Goal: Task Accomplishment & Management: Manage account settings

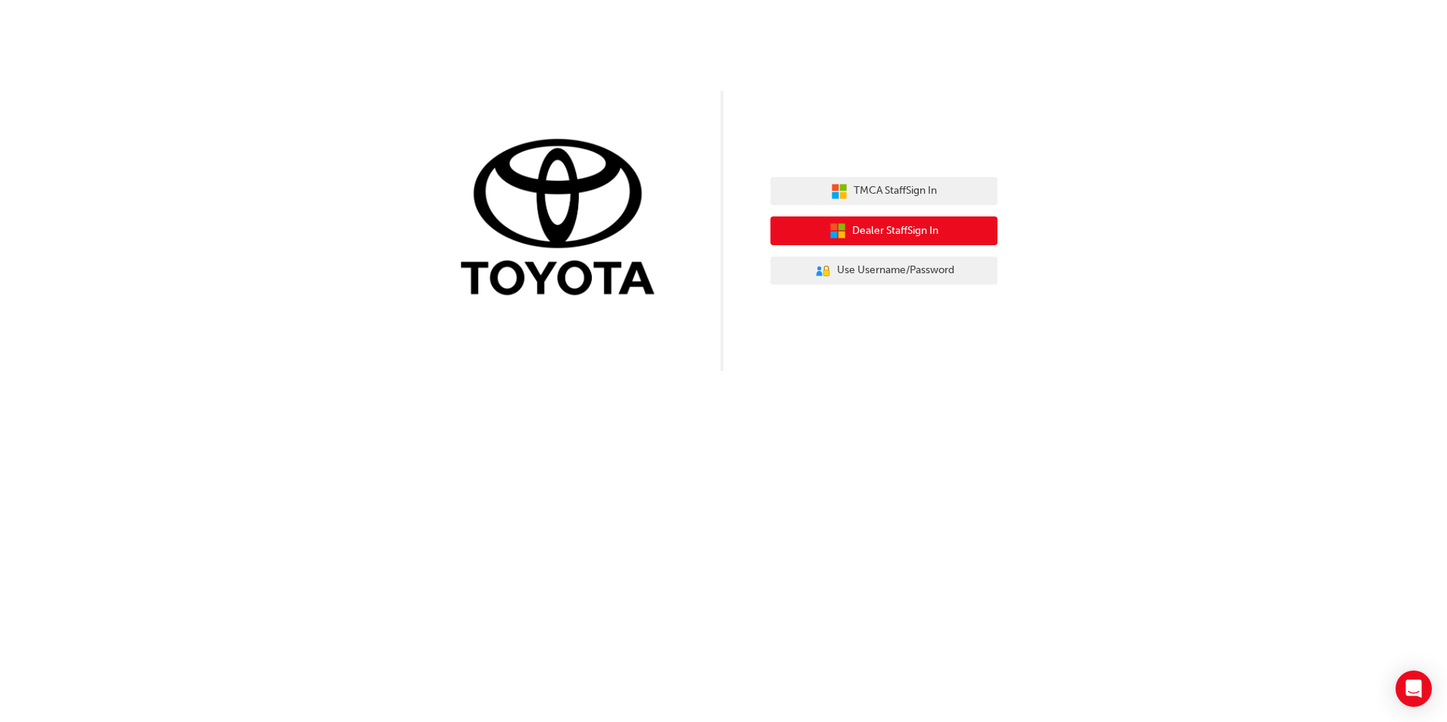
click at [887, 237] on span "Dealer Staff Sign In" at bounding box center [895, 231] width 86 height 17
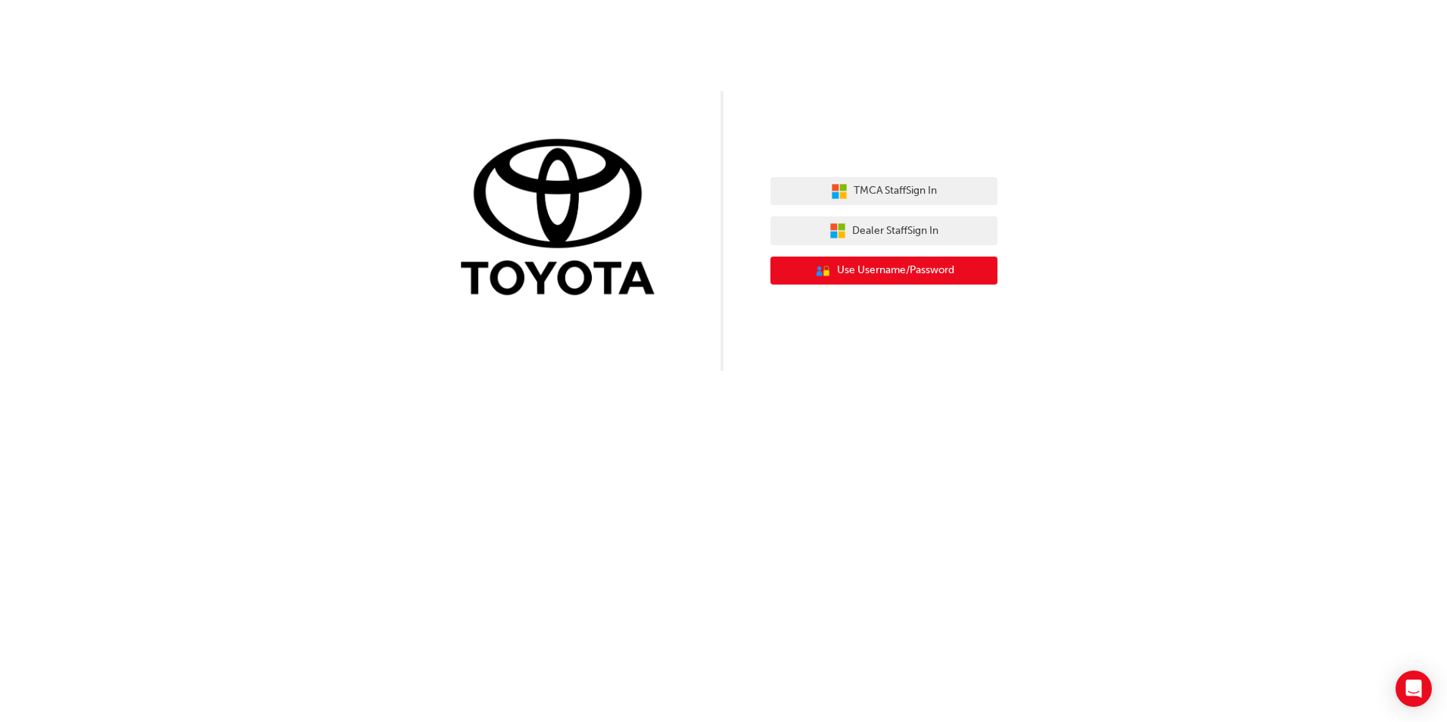
click at [900, 272] on span "Use Username/Password" at bounding box center [895, 270] width 117 height 17
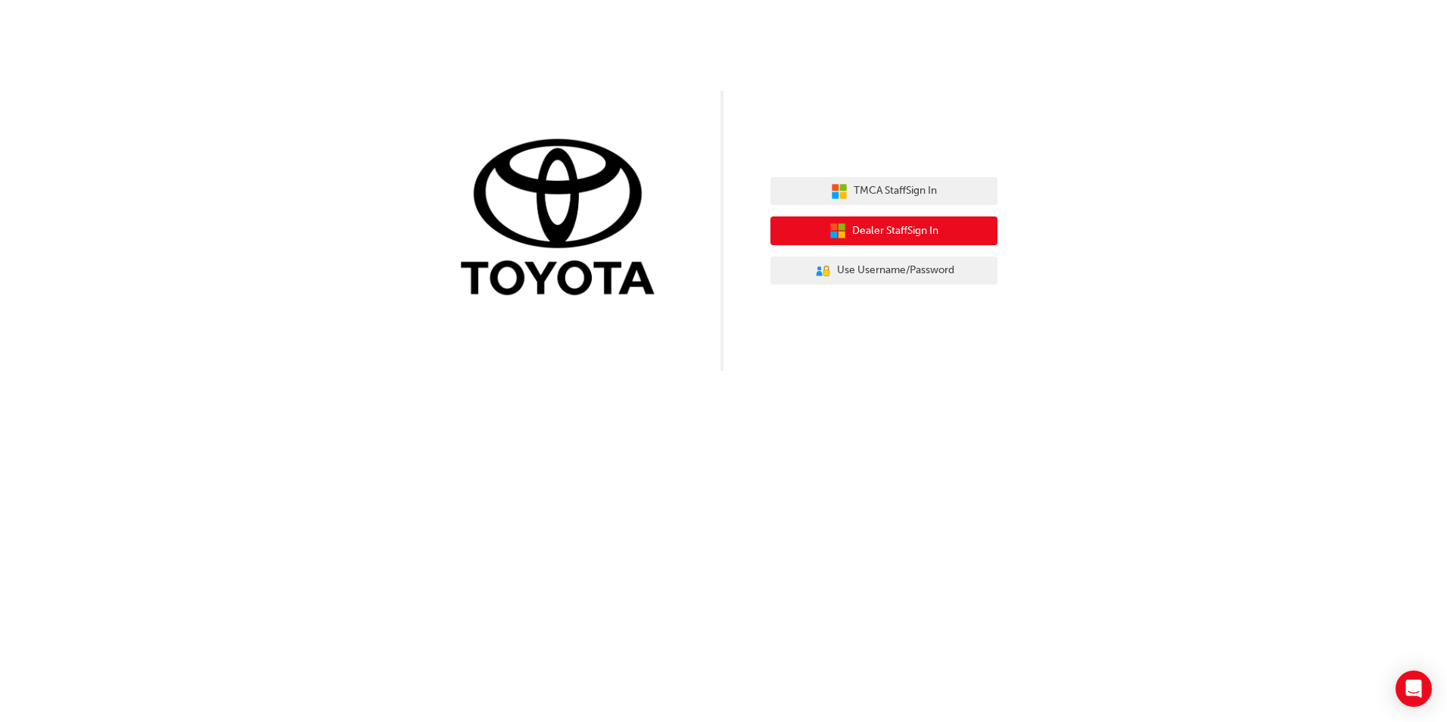
click at [902, 238] on span "Dealer Staff Sign In" at bounding box center [895, 231] width 86 height 17
